Goal: Obtain resource: Download file/media

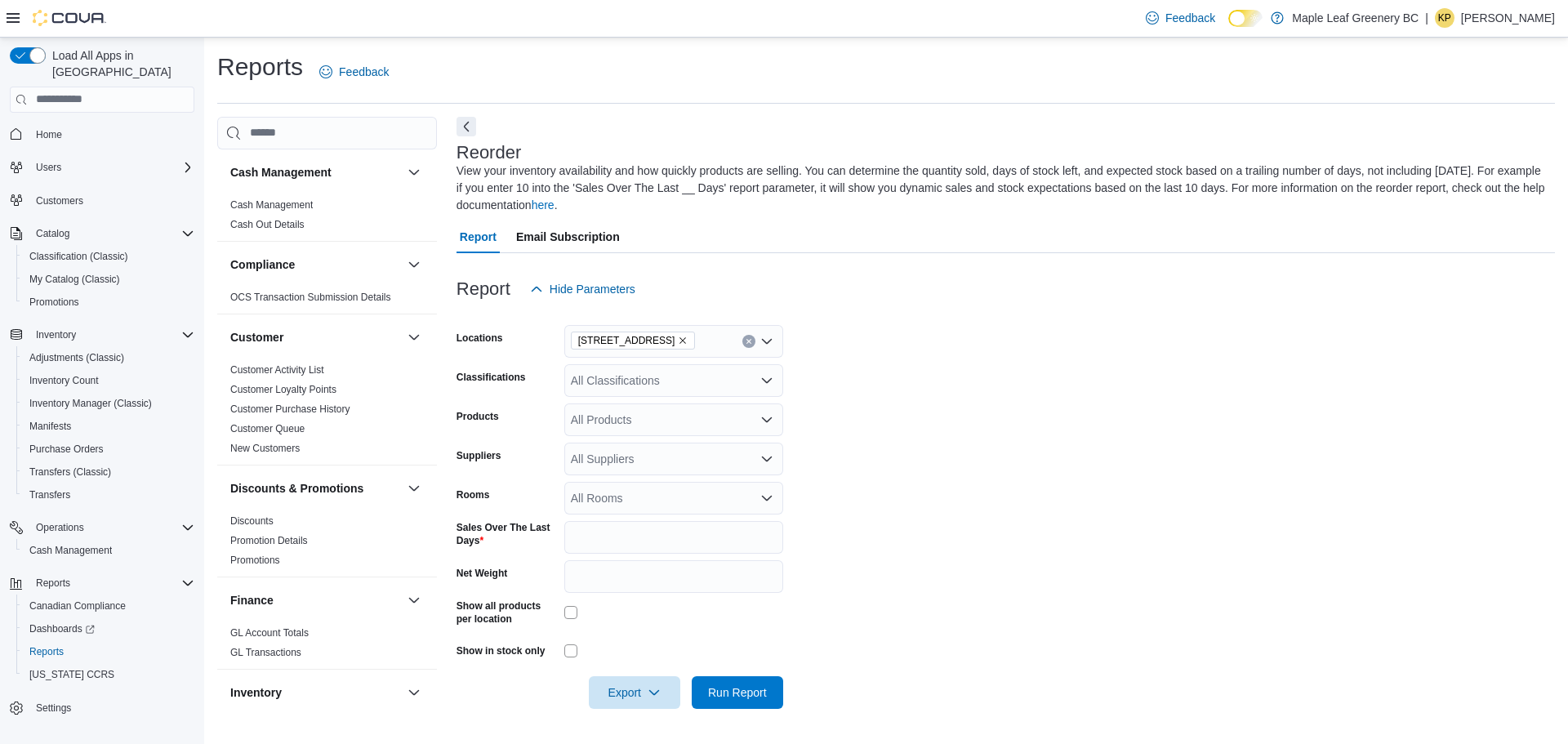
scroll to position [494, 0]
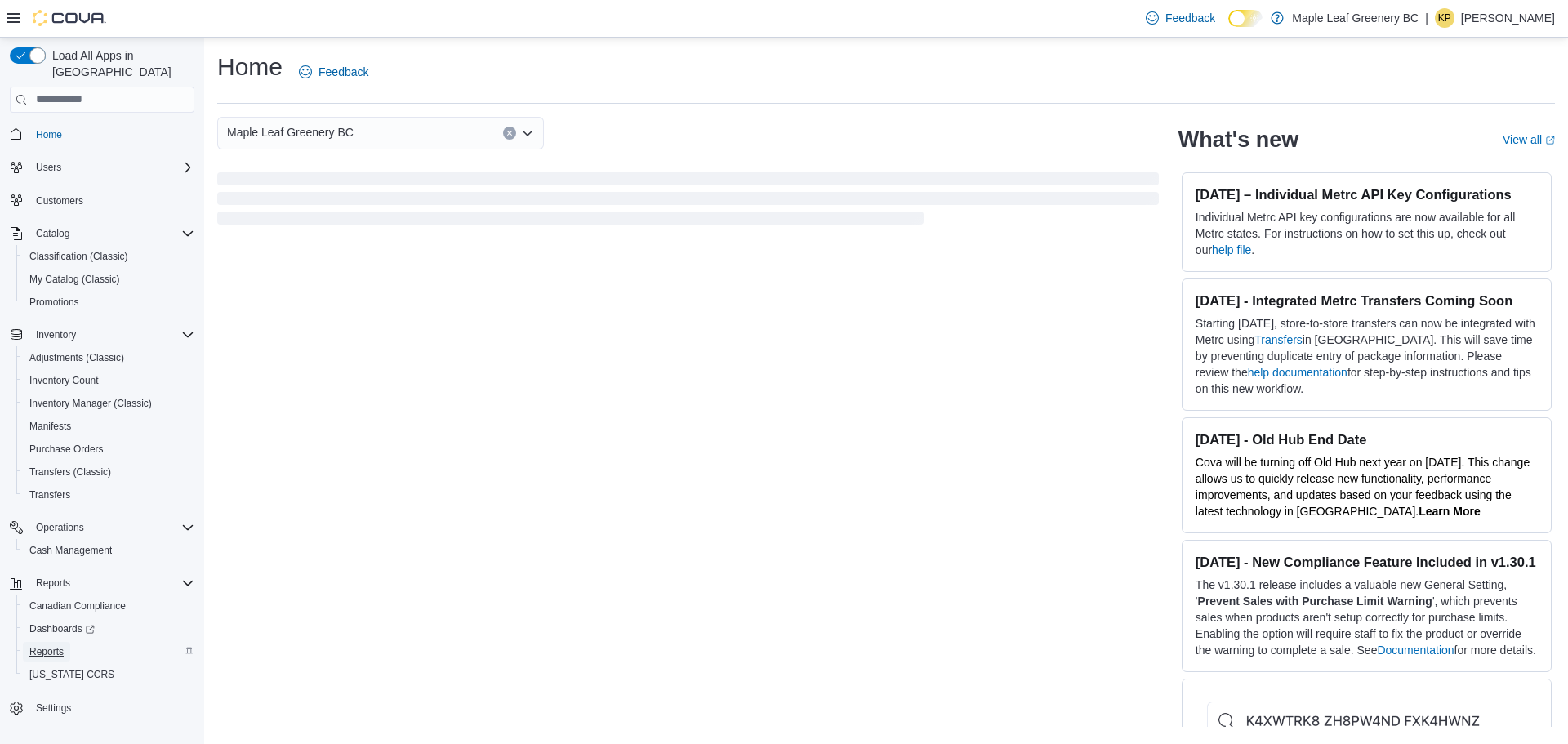
click at [47, 645] on span "Reports" at bounding box center [46, 651] width 34 height 13
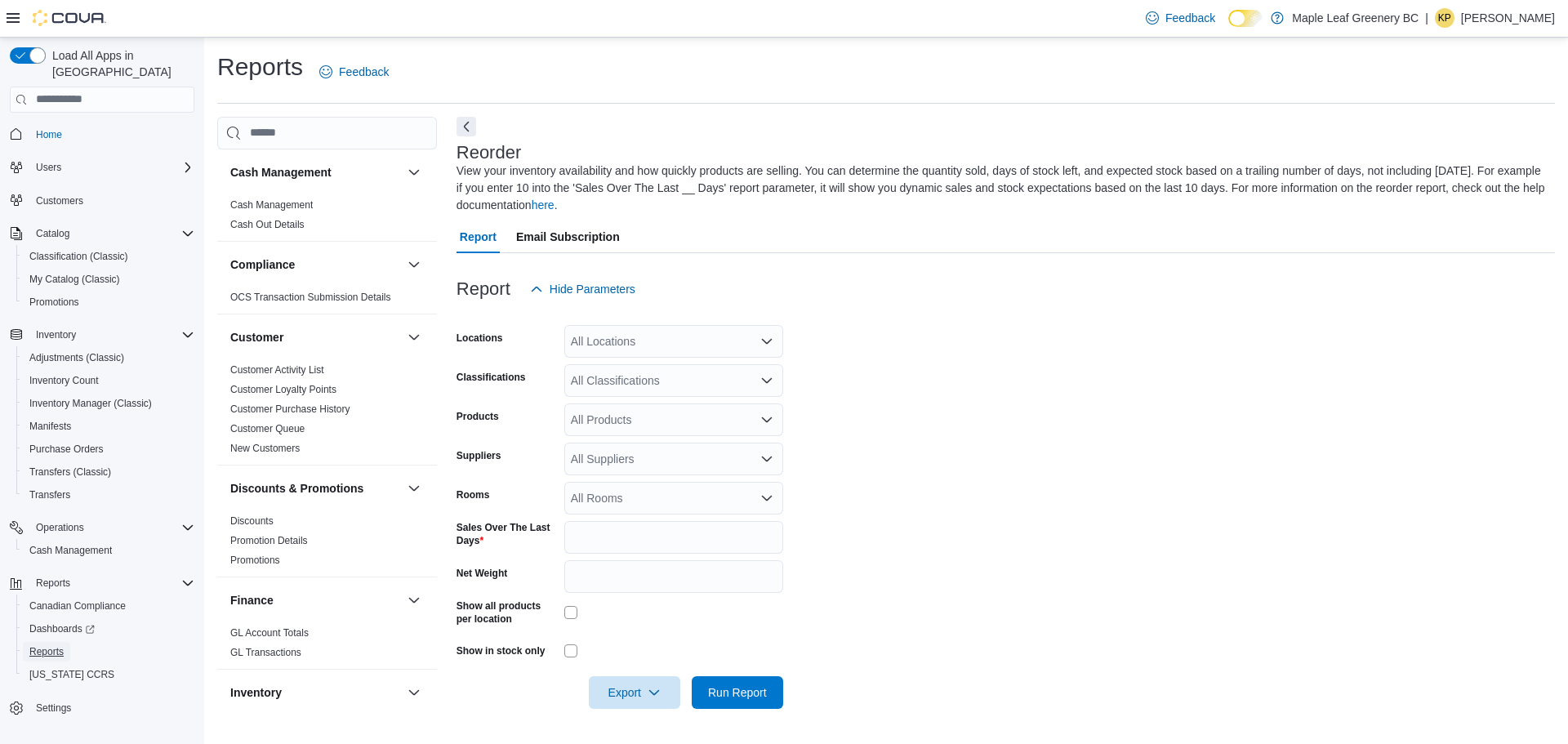
scroll to position [488, 0]
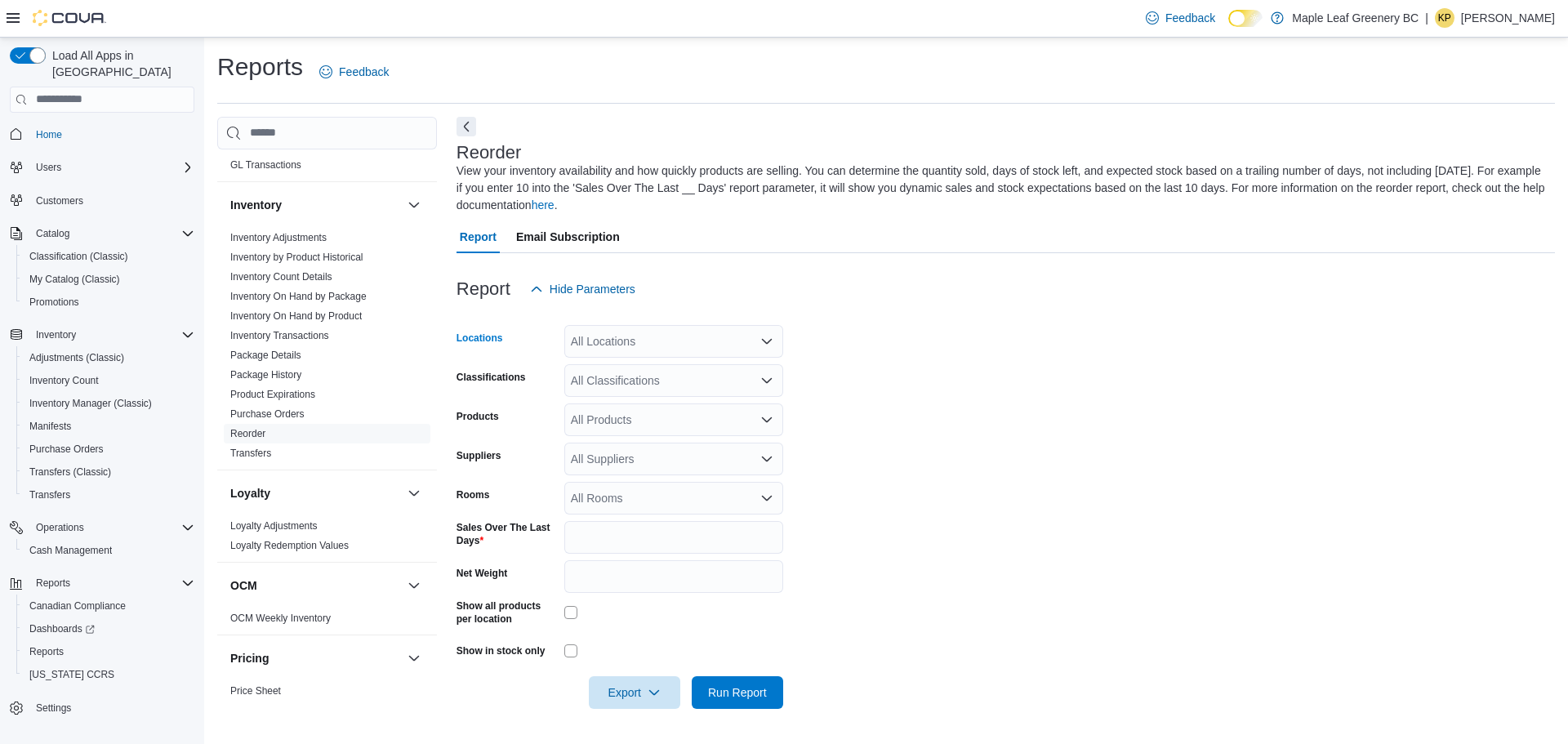
click at [694, 332] on div "All Locations" at bounding box center [674, 341] width 219 height 32
click at [678, 402] on button "[STREET_ADDRESS]" at bounding box center [674, 394] width 219 height 23
click at [913, 391] on form "Locations 71 Sixth Street Classifications All Classifications Products All Prod…" at bounding box center [1005, 507] width 1098 height 403
click at [664, 687] on span "Export" at bounding box center [634, 691] width 71 height 32
click at [644, 591] on span "Export to Excel" at bounding box center [636, 594] width 73 height 13
